Goal: Task Accomplishment & Management: Complete application form

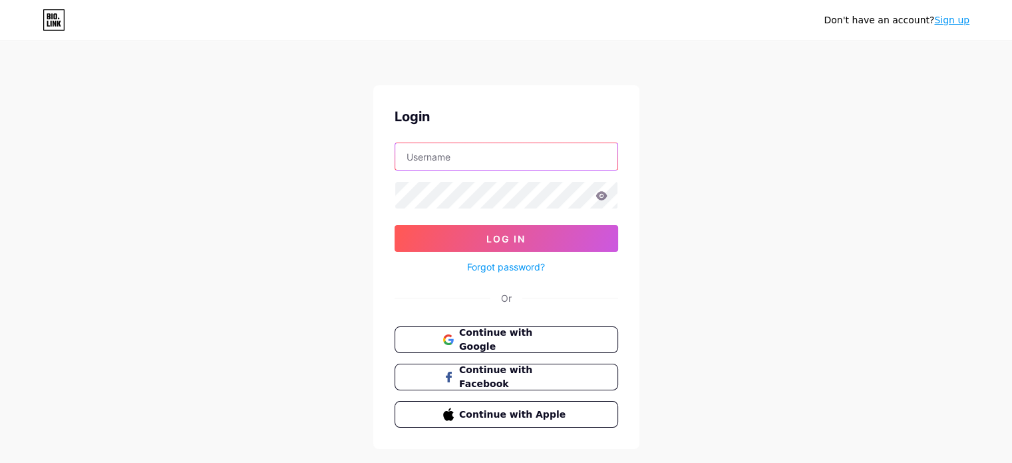
type input "[EMAIL_ADDRESS][DOMAIN_NAME]"
click at [956, 24] on link "Sign up" at bounding box center [951, 20] width 35 height 11
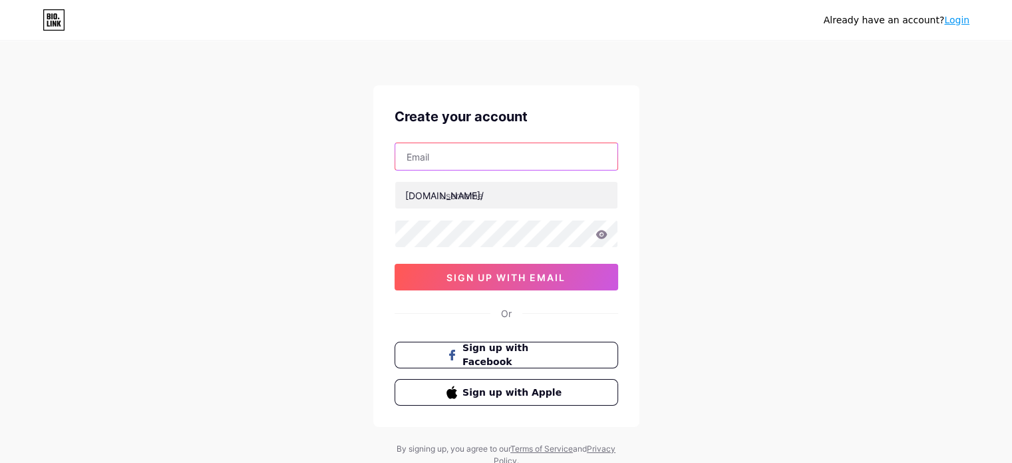
click at [438, 167] on input "text" at bounding box center [506, 156] width 222 height 27
paste input "[EMAIL_ADDRESS][DOMAIN_NAME]"
type input "[EMAIL_ADDRESS][DOMAIN_NAME]"
click at [770, 369] on div "Already have an account? Login Create your account [EMAIL_ADDRESS][DOMAIN_NAME]…" at bounding box center [506, 254] width 1012 height 509
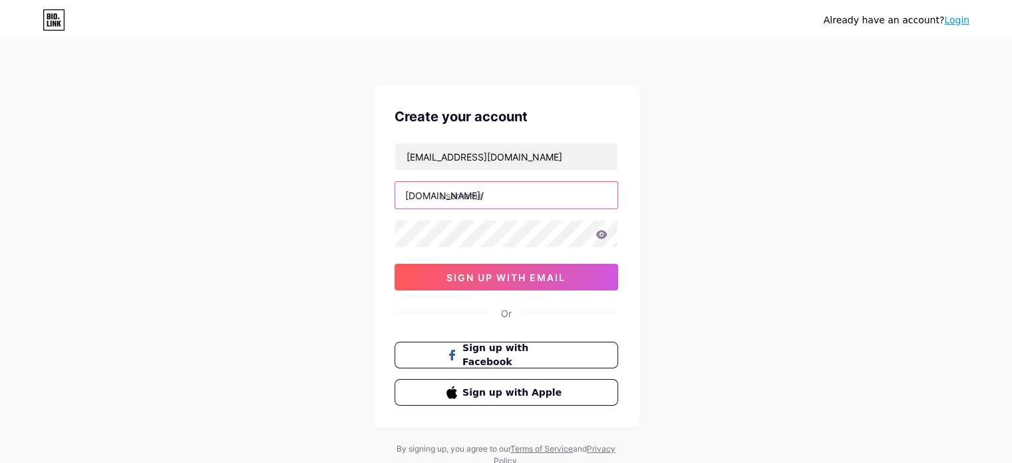
click at [442, 199] on input "text" at bounding box center [506, 195] width 222 height 27
paste input "baskits"
type input "baskits"
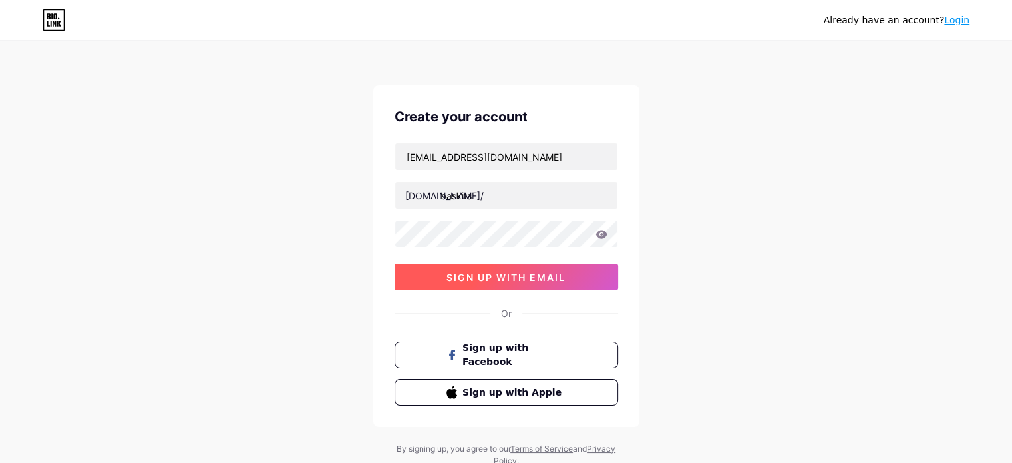
click at [448, 272] on span "sign up with email" at bounding box center [506, 277] width 119 height 11
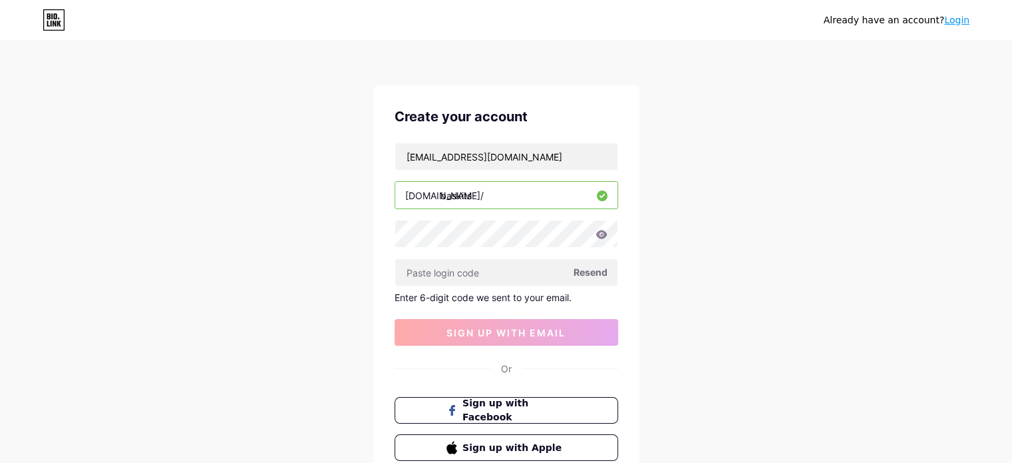
click at [589, 268] on span "Resend" at bounding box center [591, 272] width 34 height 14
paste input "161977"
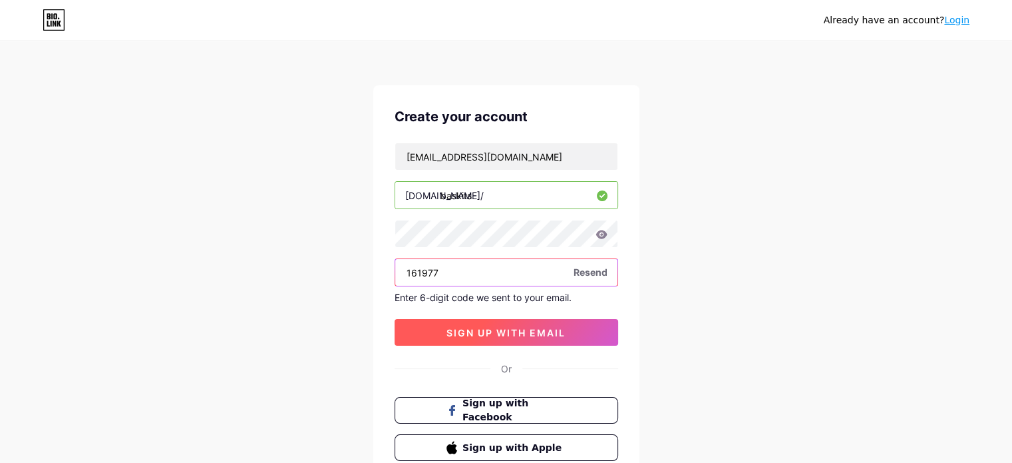
type input "161977"
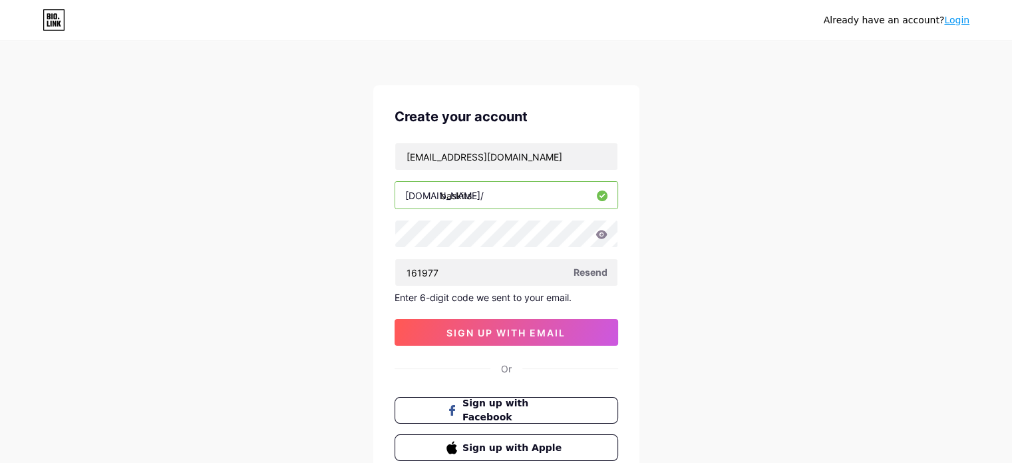
drag, startPoint x: 461, startPoint y: 332, endPoint x: 463, endPoint y: 316, distance: 16.2
click at [461, 332] on span "sign up with email" at bounding box center [506, 332] width 119 height 11
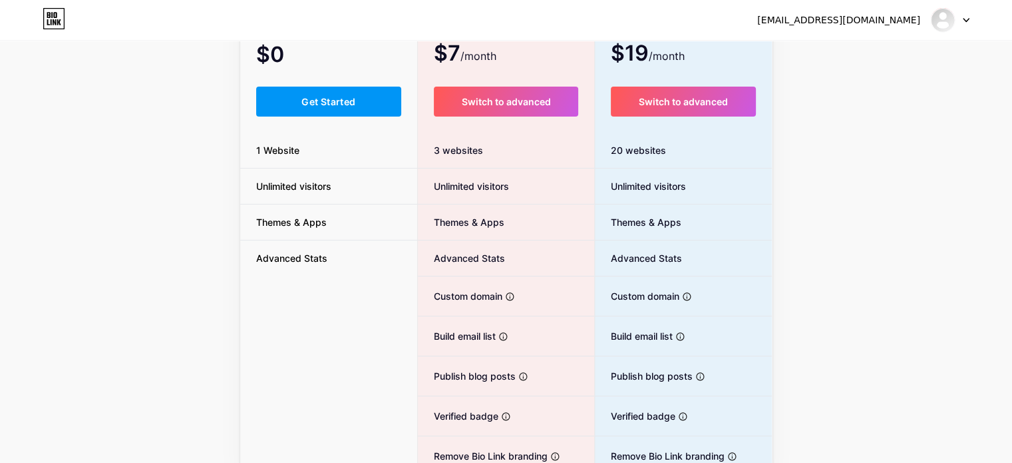
scroll to position [133, 0]
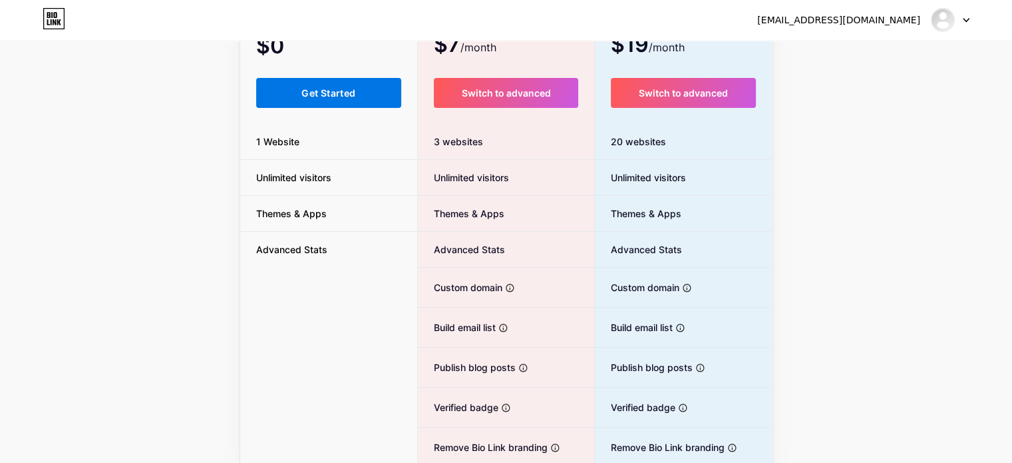
click at [355, 97] on span "Get Started" at bounding box center [328, 92] width 54 height 11
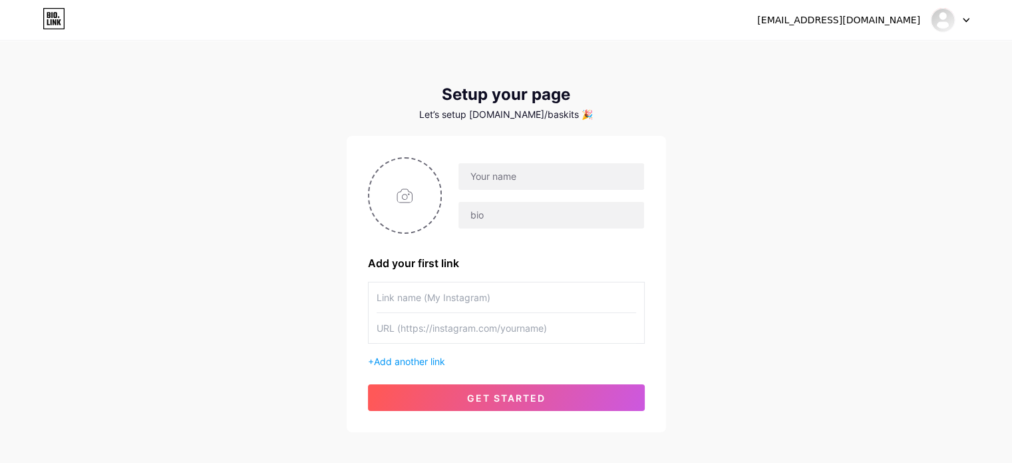
click at [443, 326] on input "text" at bounding box center [507, 328] width 260 height 30
click at [507, 181] on input "text" at bounding box center [551, 176] width 185 height 27
paste input "Baskits"
type input "Baskits"
click at [484, 216] on input "text" at bounding box center [551, 215] width 185 height 27
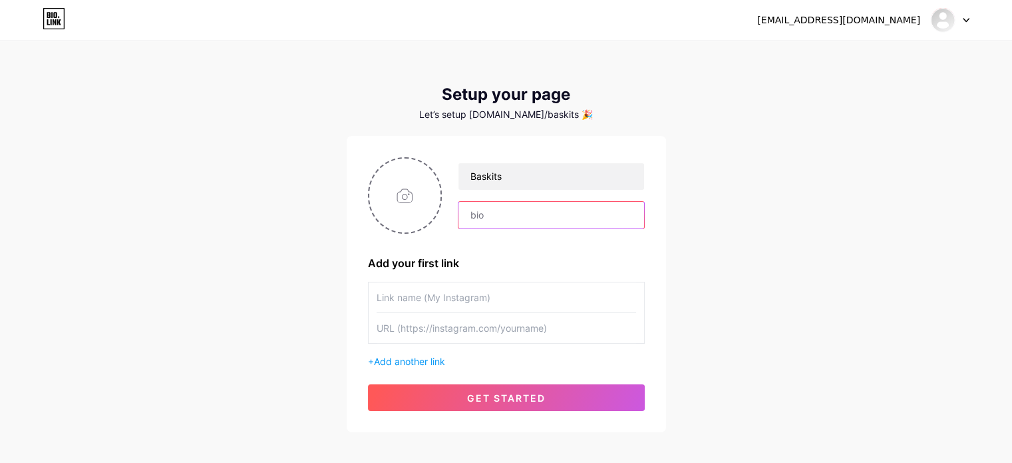
paste input "HOLR’s holiday spotlight shows [PERSON_NAME] gift basket artistry — truffle tow…"
type input "HOLR’s holiday spotlight shows [PERSON_NAME] gift basket artistry — truffle tow…"
click at [441, 353] on div "+ Add another link" at bounding box center [506, 325] width 277 height 87
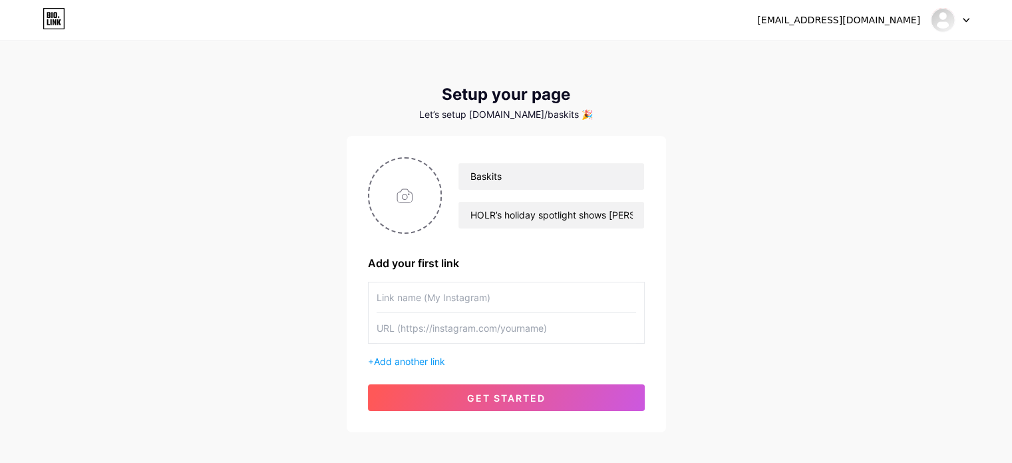
click at [445, 336] on input "text" at bounding box center [507, 328] width 260 height 30
paste input "[URL][DOMAIN_NAME]"
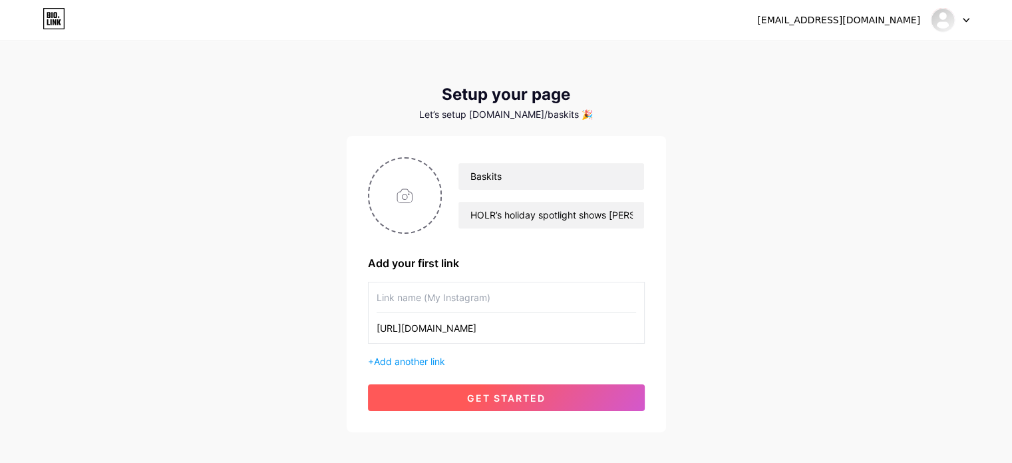
type input "[URL][DOMAIN_NAME]"
click at [541, 389] on button "get started" at bounding box center [506, 397] width 277 height 27
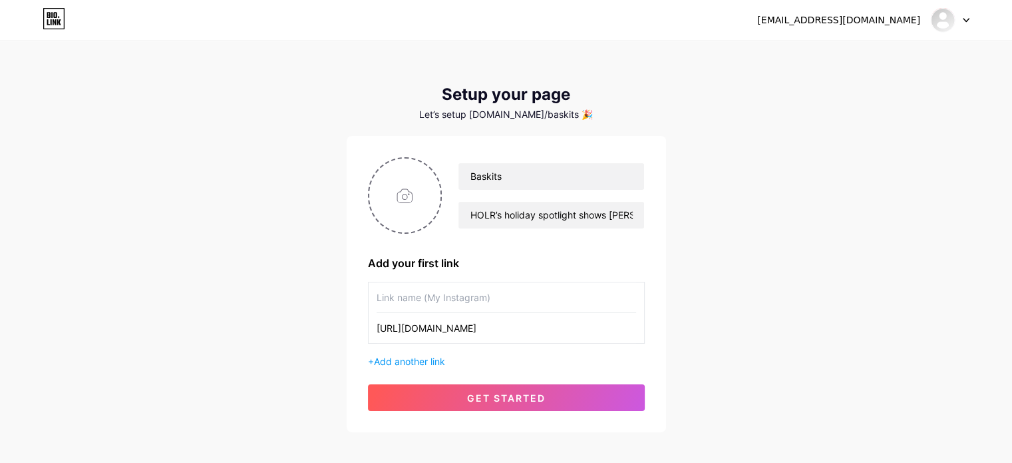
scroll to position [0, 0]
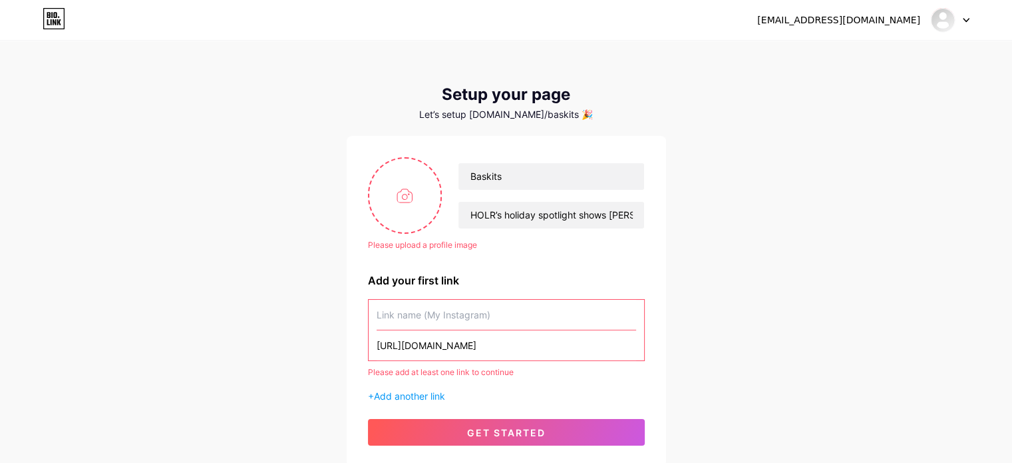
click at [457, 324] on input "text" at bounding box center [507, 314] width 260 height 30
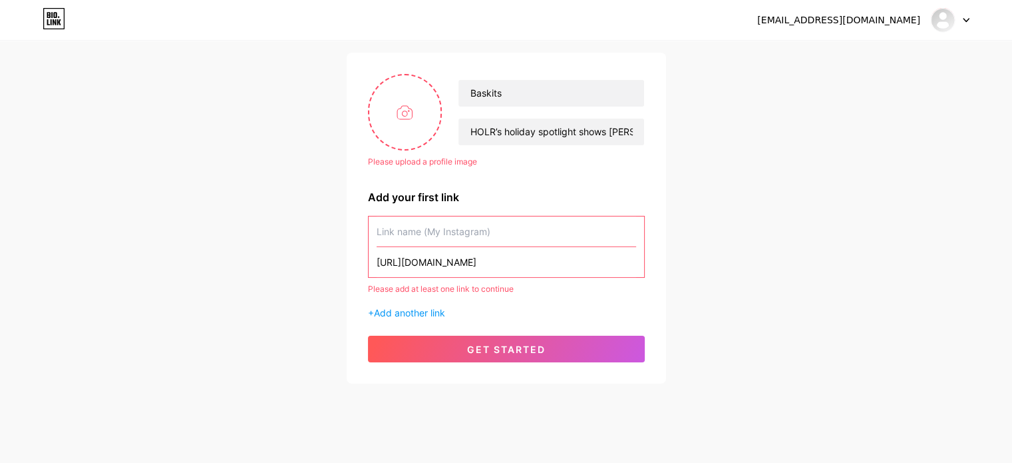
scroll to position [99, 0]
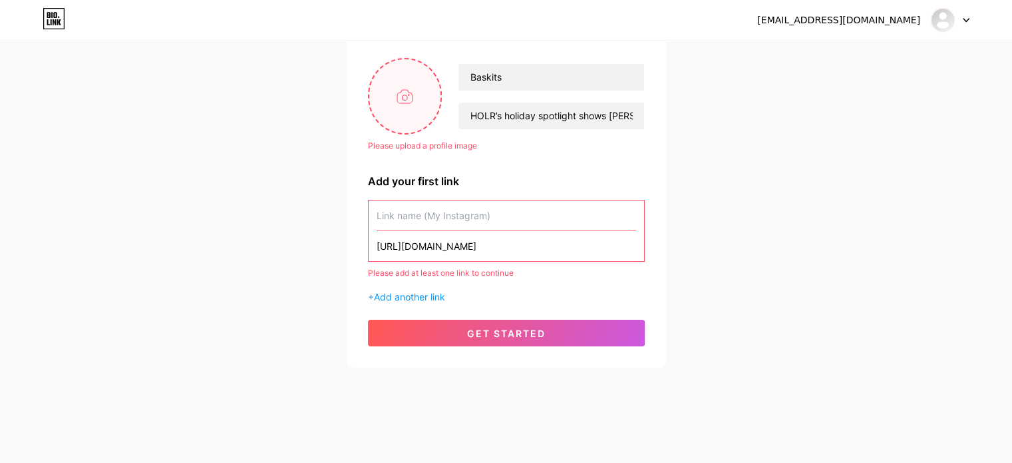
click at [426, 120] on input "file" at bounding box center [405, 96] width 72 height 74
click at [402, 114] on input "file" at bounding box center [405, 96] width 72 height 74
type input "C:\fakepath\Снимок экрана [DATE] 234005.png"
click at [402, 295] on span "Add another link" at bounding box center [409, 296] width 71 height 11
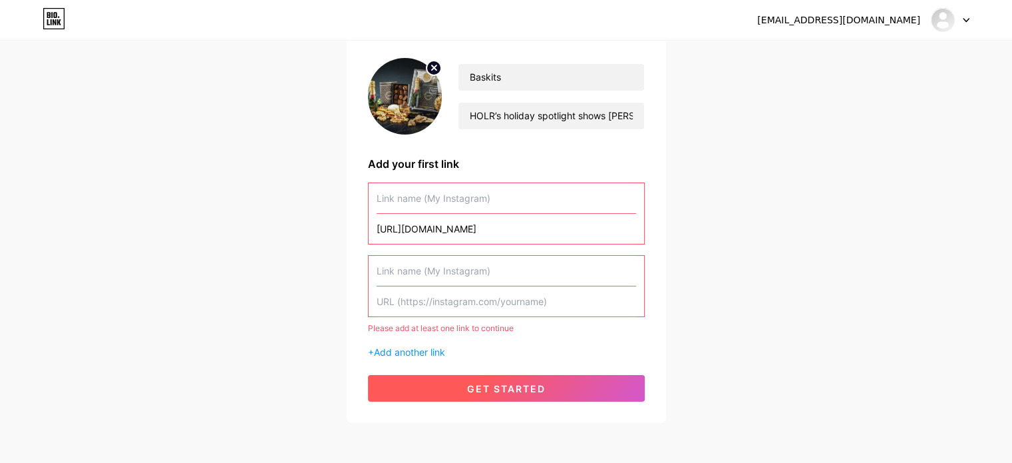
click at [458, 388] on button "get started" at bounding box center [506, 388] width 277 height 27
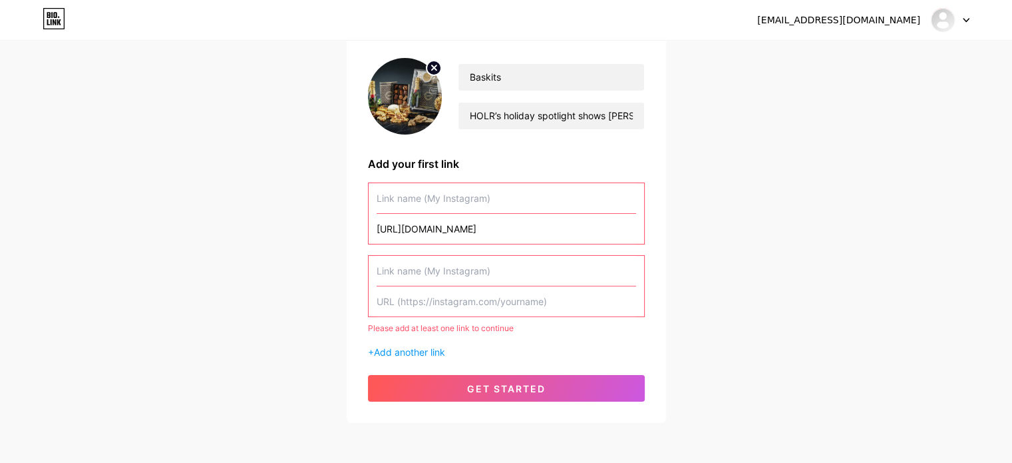
click at [407, 208] on input "text" at bounding box center [507, 198] width 260 height 30
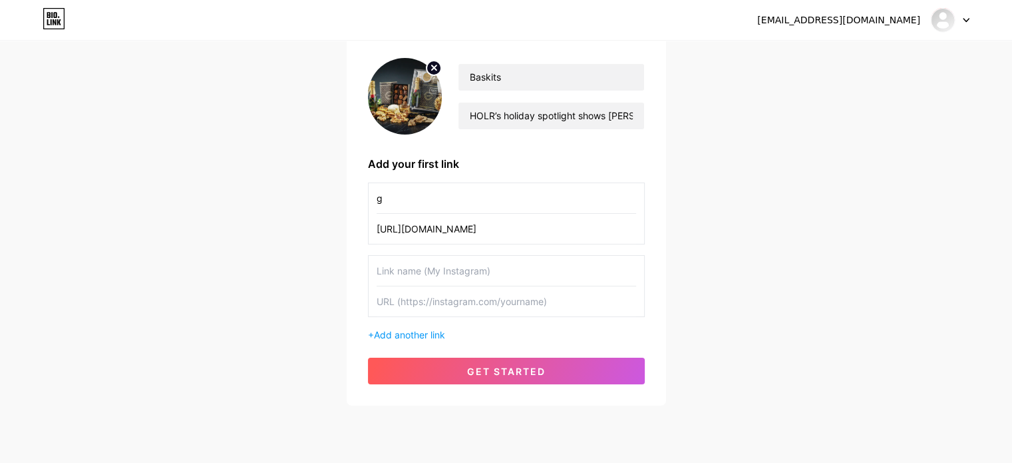
type input "g"
click at [397, 234] on input "[URL][DOMAIN_NAME]" at bounding box center [507, 229] width 260 height 30
drag, startPoint x: 437, startPoint y: 235, endPoint x: 466, endPoint y: 236, distance: 29.3
click at [465, 236] on div "g [URL][DOMAIN_NAME]" at bounding box center [506, 213] width 277 height 62
drag, startPoint x: 375, startPoint y: 230, endPoint x: 492, endPoint y: 252, distance: 119.0
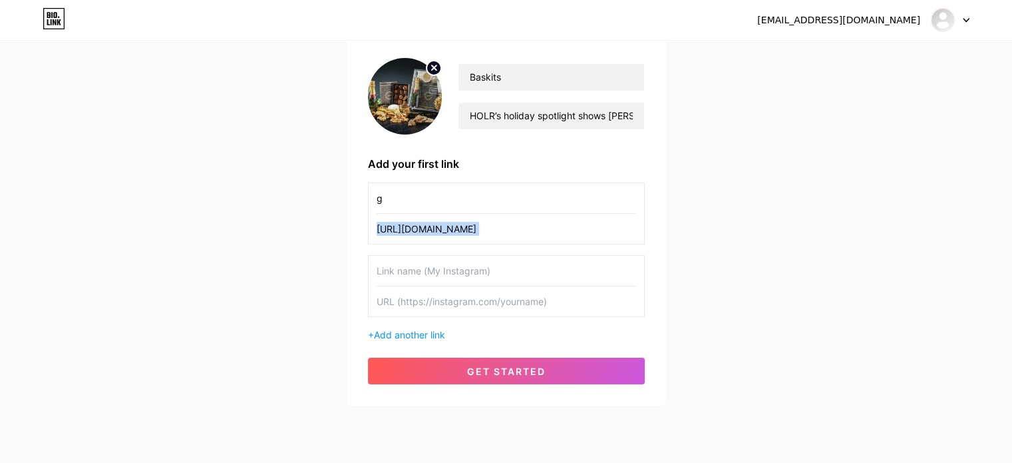
click at [492, 252] on div "g [URL][DOMAIN_NAME] + Add another link" at bounding box center [506, 261] width 277 height 159
click at [482, 249] on div "g [URL][DOMAIN_NAME] + Add another link" at bounding box center [506, 261] width 277 height 159
click at [489, 229] on input "[URL][DOMAIN_NAME]" at bounding box center [507, 229] width 260 height 30
type input "[URL][DOMAIN_NAME]"
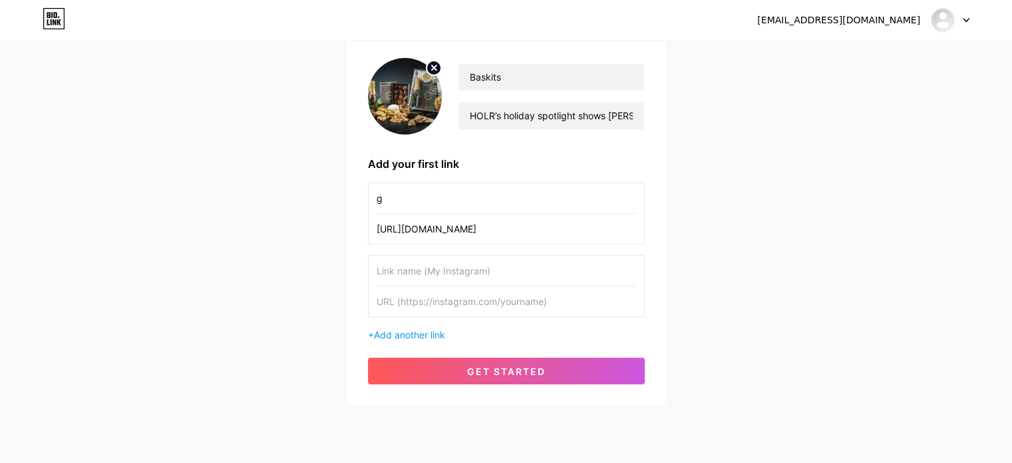
drag, startPoint x: 693, startPoint y: 218, endPoint x: 660, endPoint y: 230, distance: 34.7
click at [741, 238] on div "[EMAIL_ADDRESS][DOMAIN_NAME] Dashboard Logout Setup your page Let’s setup [DOMA…" at bounding box center [506, 174] width 1012 height 547
drag, startPoint x: 544, startPoint y: 228, endPoint x: 341, endPoint y: 224, distance: 203.0
click at [333, 225] on div "[EMAIL_ADDRESS][DOMAIN_NAME] Dashboard Logout Setup your page Let’s setup [DOMA…" at bounding box center [506, 174] width 1012 height 547
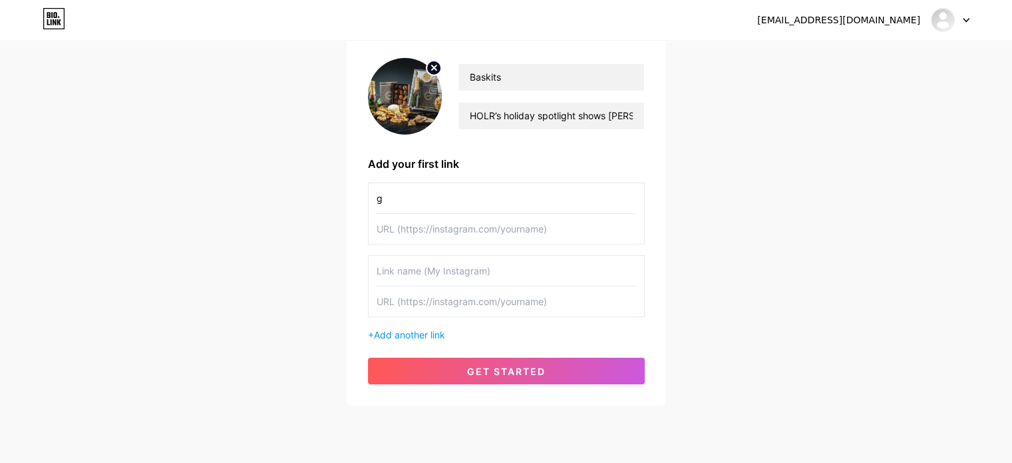
paste input "[URL][DOMAIN_NAME]"
type input "[URL][DOMAIN_NAME]"
click at [431, 71] on circle at bounding box center [434, 68] width 15 height 15
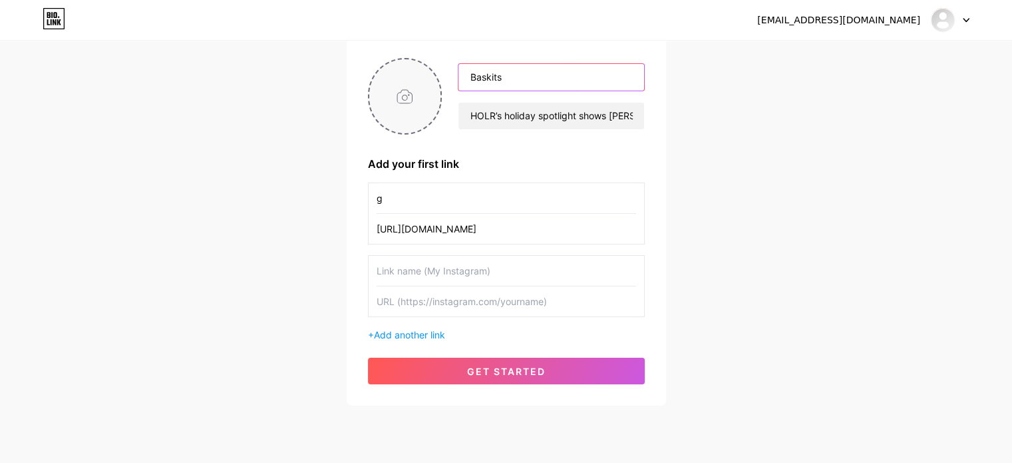
drag, startPoint x: 538, startPoint y: 75, endPoint x: 411, endPoint y: 81, distance: 127.3
click at [405, 83] on div "Baskits HOLR’s holiday spotlight shows Baskits gift basket artistry — truffle t…" at bounding box center [506, 96] width 277 height 77
paste input "Christmas gift baske"
type input "Christmas gift baskets"
click at [431, 202] on input "g" at bounding box center [507, 198] width 260 height 30
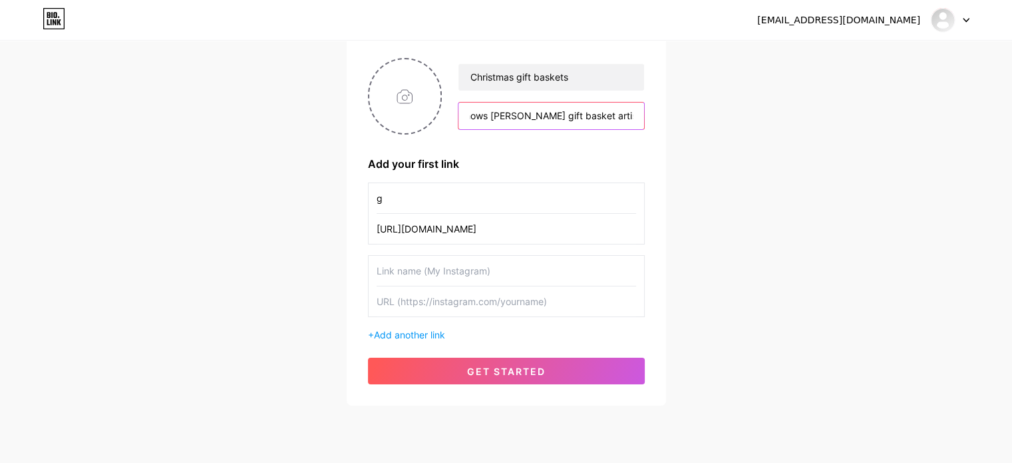
scroll to position [0, 450]
drag, startPoint x: 469, startPoint y: 115, endPoint x: 694, endPoint y: 144, distance: 226.8
click at [694, 144] on div "[EMAIL_ADDRESS][DOMAIN_NAME] Dashboard Logout Setup your page Let’s setup [DOMA…" at bounding box center [506, 174] width 1012 height 547
paste input "Expert tips for perfect Christmas gift include Baskits with elegant gift basket…"
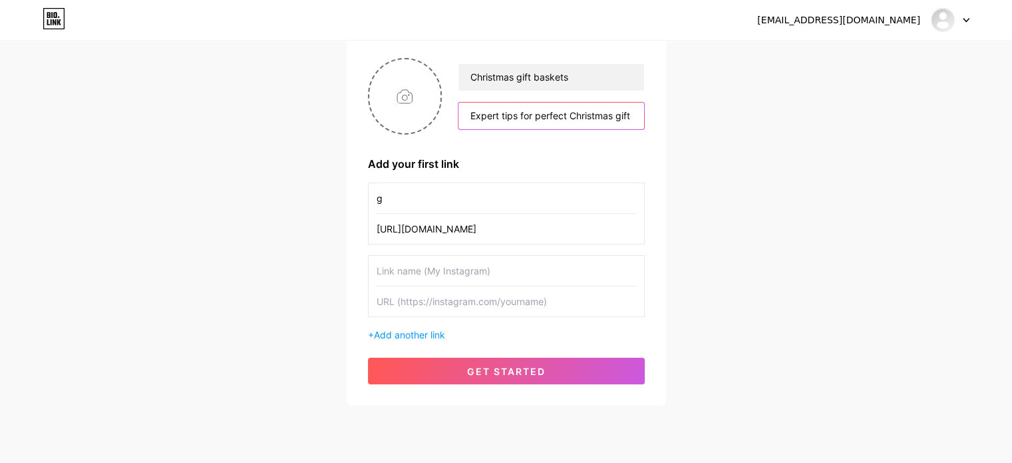
scroll to position [0, 389]
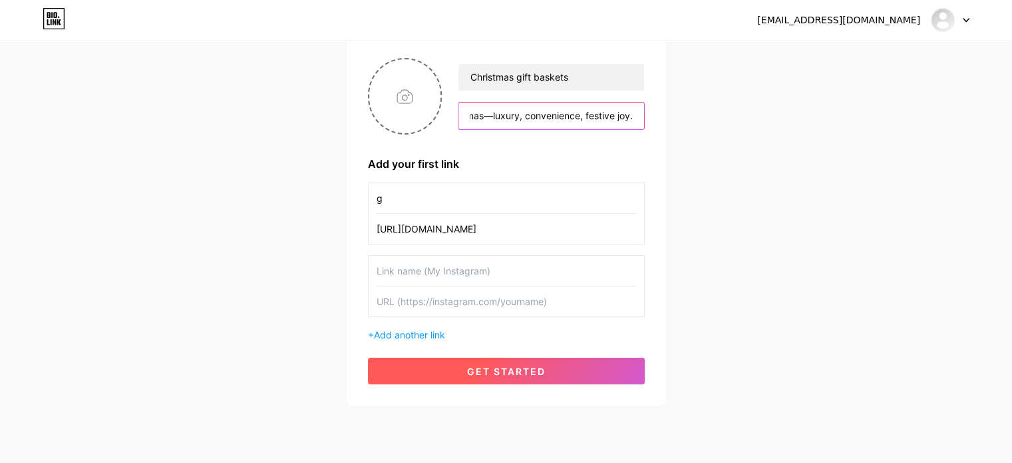
type input "Expert tips for perfect Christmas gift include Baskits with elegant gift basket…"
click at [497, 369] on span "get started" at bounding box center [506, 370] width 79 height 11
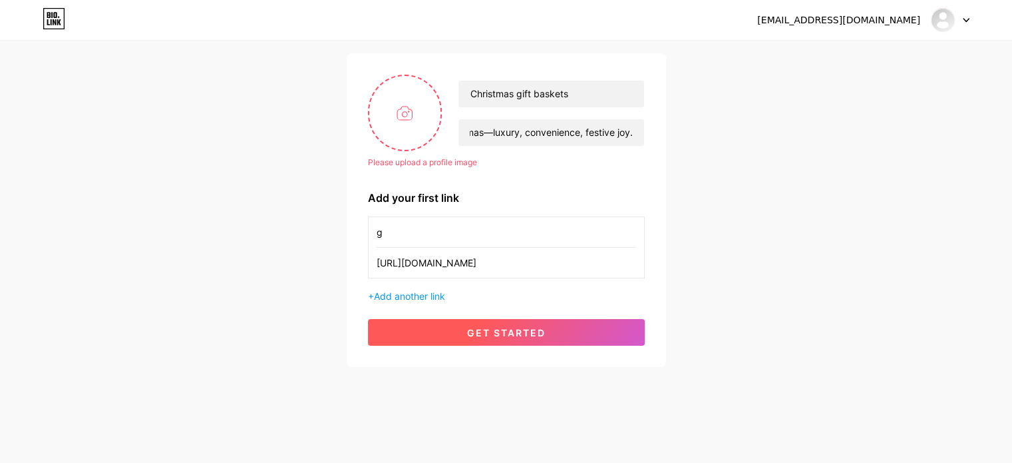
scroll to position [0, 0]
click at [479, 329] on span "get started" at bounding box center [506, 332] width 79 height 11
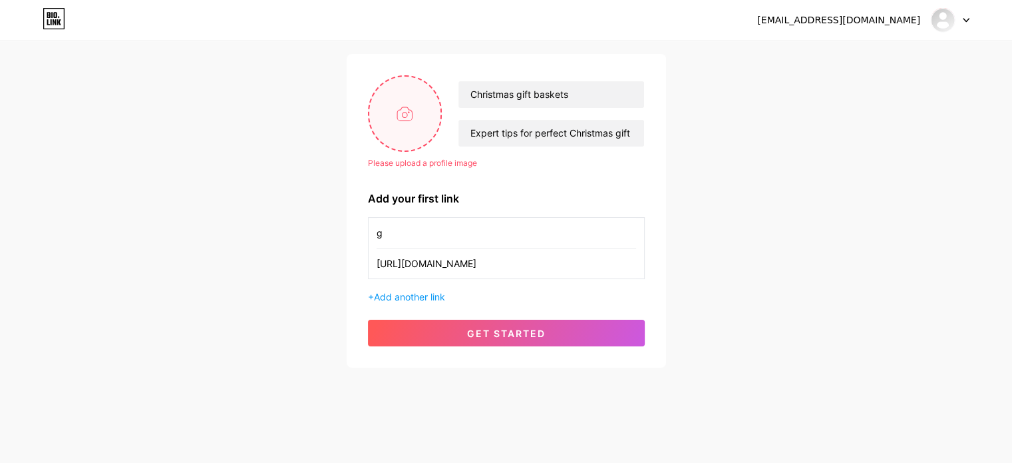
click at [399, 100] on input "file" at bounding box center [405, 114] width 72 height 74
type input "C:\fakepath\Снимок экрана [DATE] 234005.png"
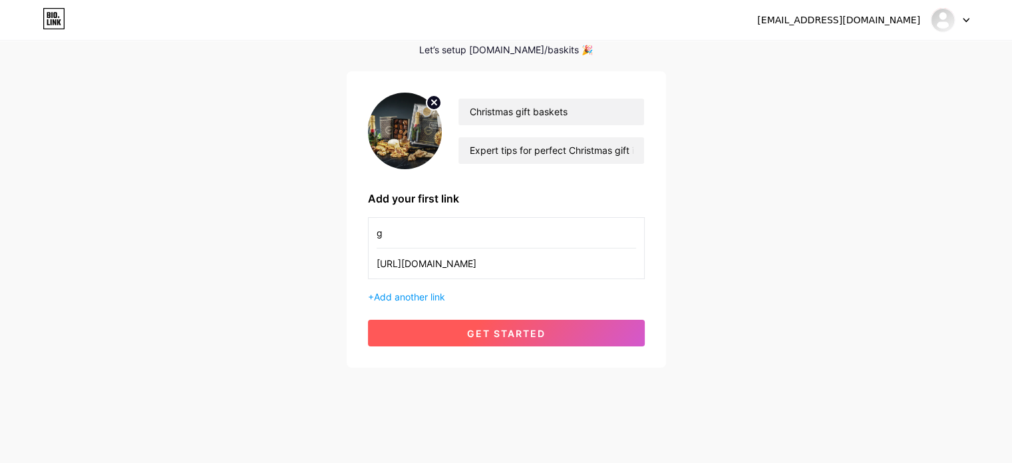
click at [455, 335] on button "get started" at bounding box center [506, 332] width 277 height 27
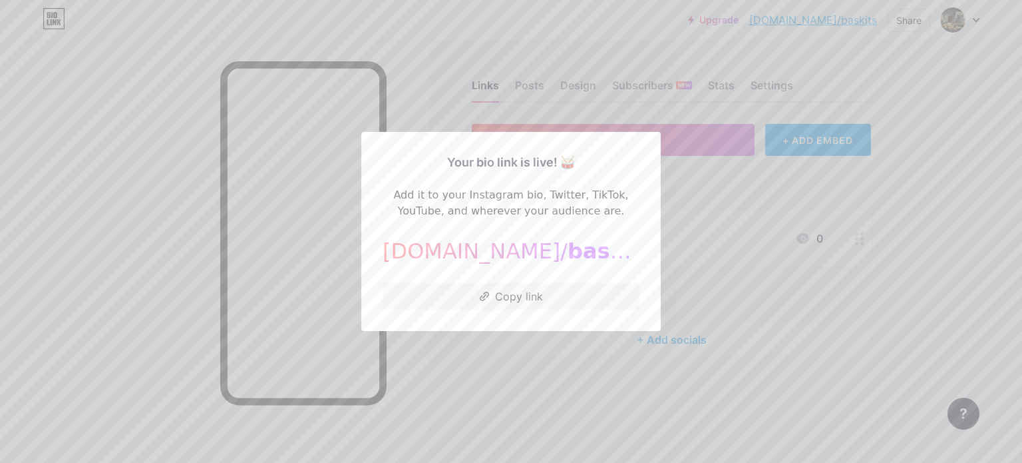
drag, startPoint x: 486, startPoint y: 348, endPoint x: 511, endPoint y: 329, distance: 31.3
click at [487, 349] on div at bounding box center [511, 231] width 1022 height 463
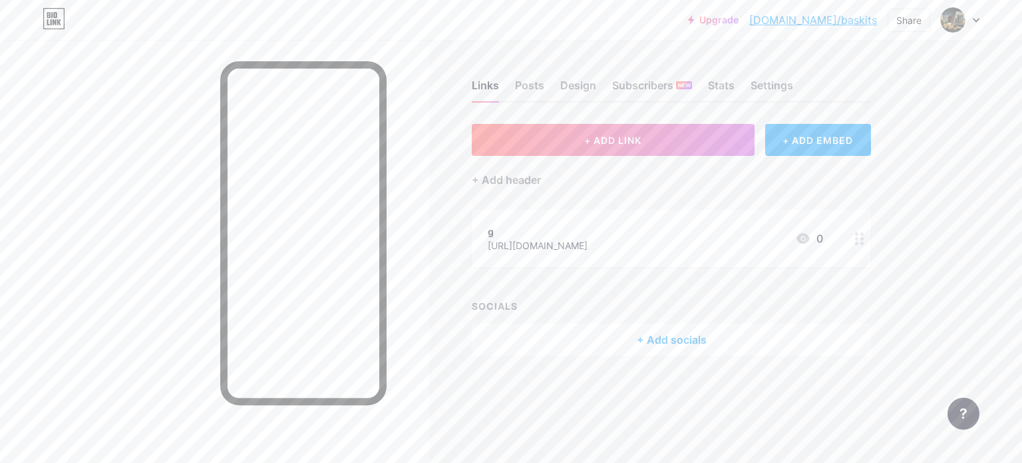
click at [857, 237] on circle at bounding box center [856, 238] width 3 height 3
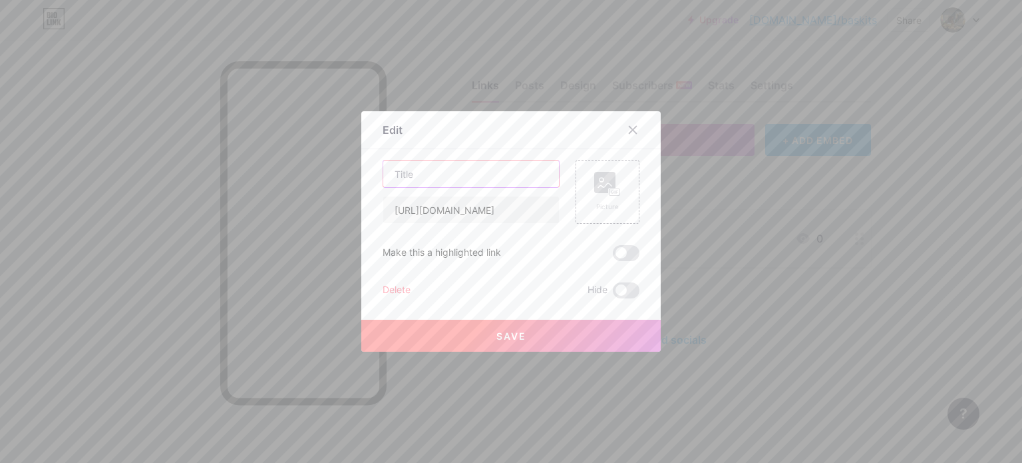
drag, startPoint x: 484, startPoint y: 177, endPoint x: 484, endPoint y: 227, distance: 49.9
click at [482, 174] on input "text" at bounding box center [471, 173] width 176 height 27
click at [458, 336] on button "Save" at bounding box center [510, 335] width 299 height 32
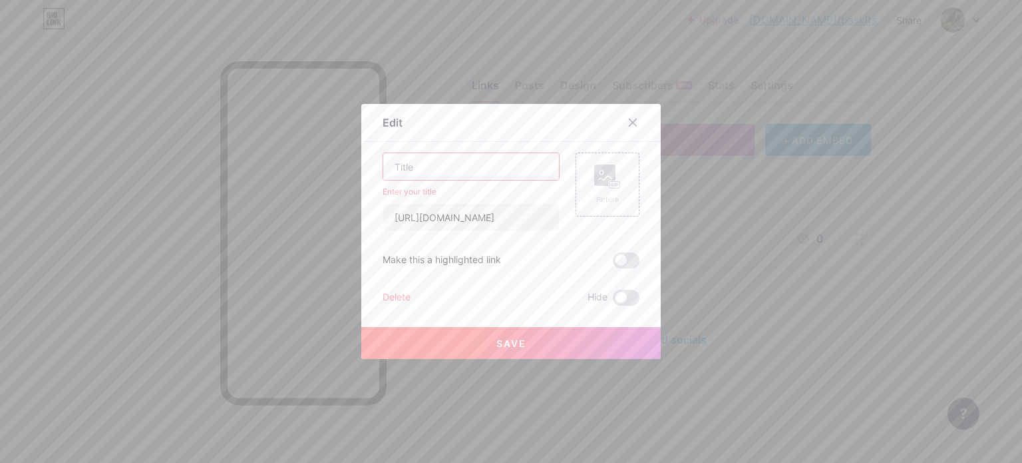
click at [438, 168] on input "text" at bounding box center [471, 166] width 176 height 27
paste input "Christmas gift baskets"
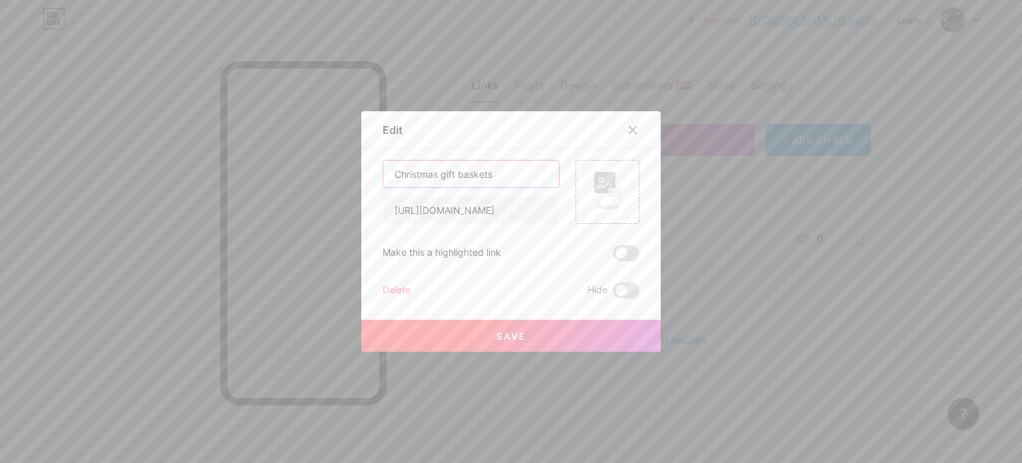
type input "Christmas gift baskets"
click at [506, 336] on span "Save" at bounding box center [511, 335] width 30 height 11
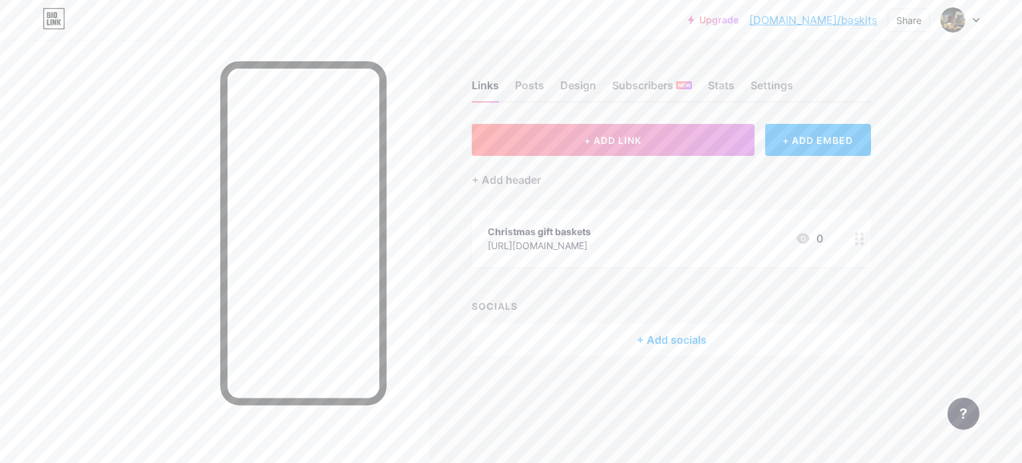
click at [828, 19] on link "[DOMAIN_NAME]/baskits" at bounding box center [813, 20] width 128 height 16
